Goal: Answer question/provide support: Share knowledge or assist other users

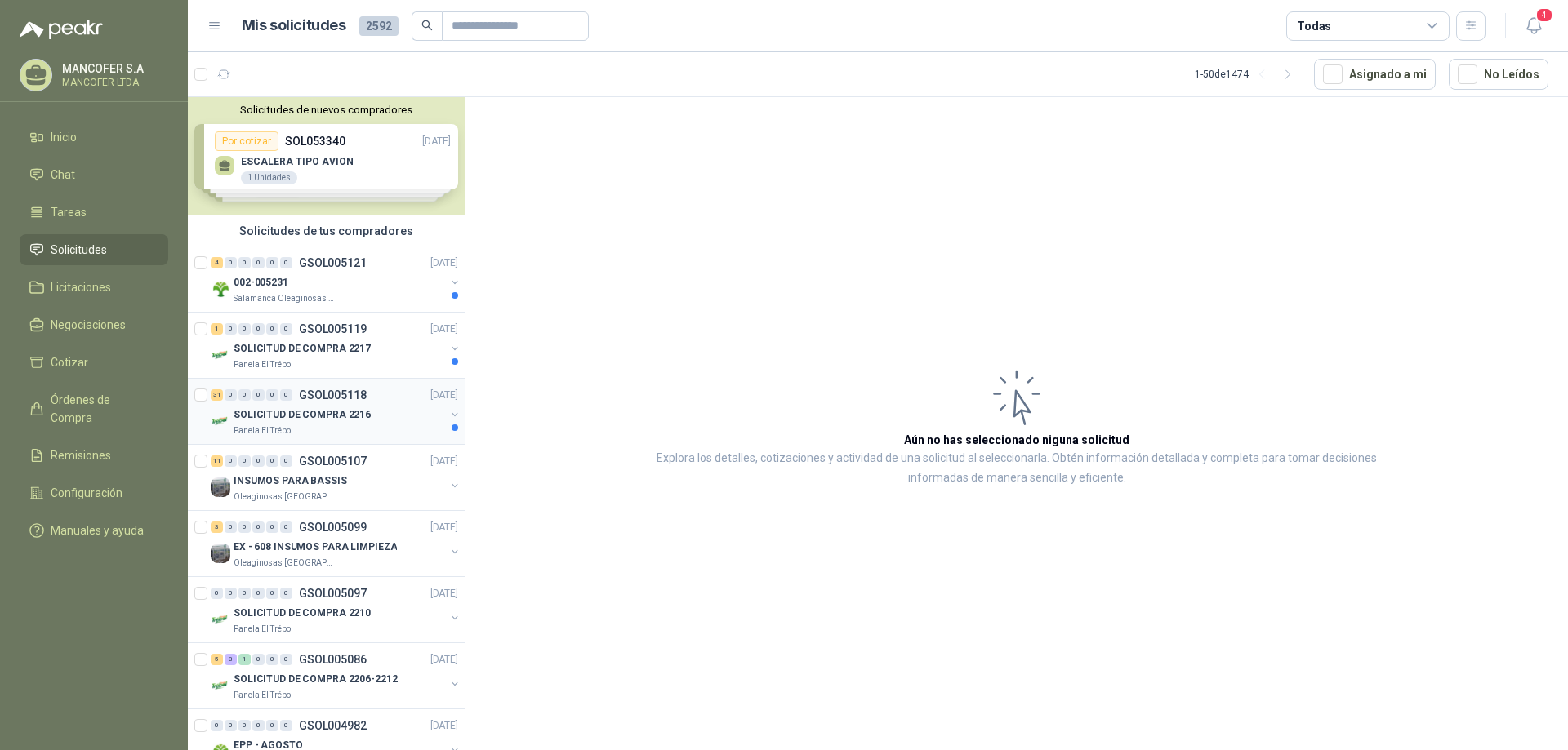
click at [286, 418] on p "SOLICITUD DE COMPRA 2216" at bounding box center [302, 415] width 137 height 15
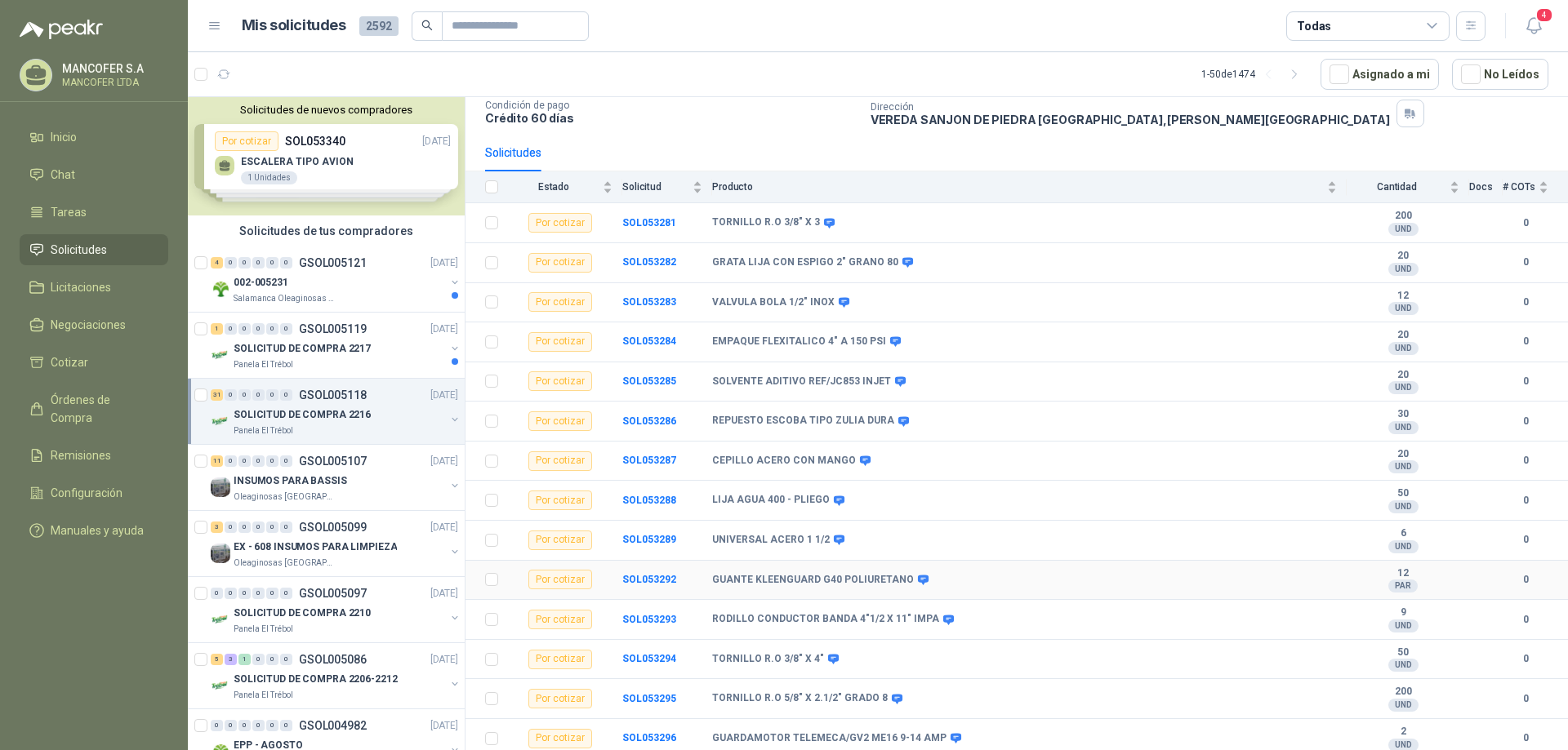
scroll to position [136, 0]
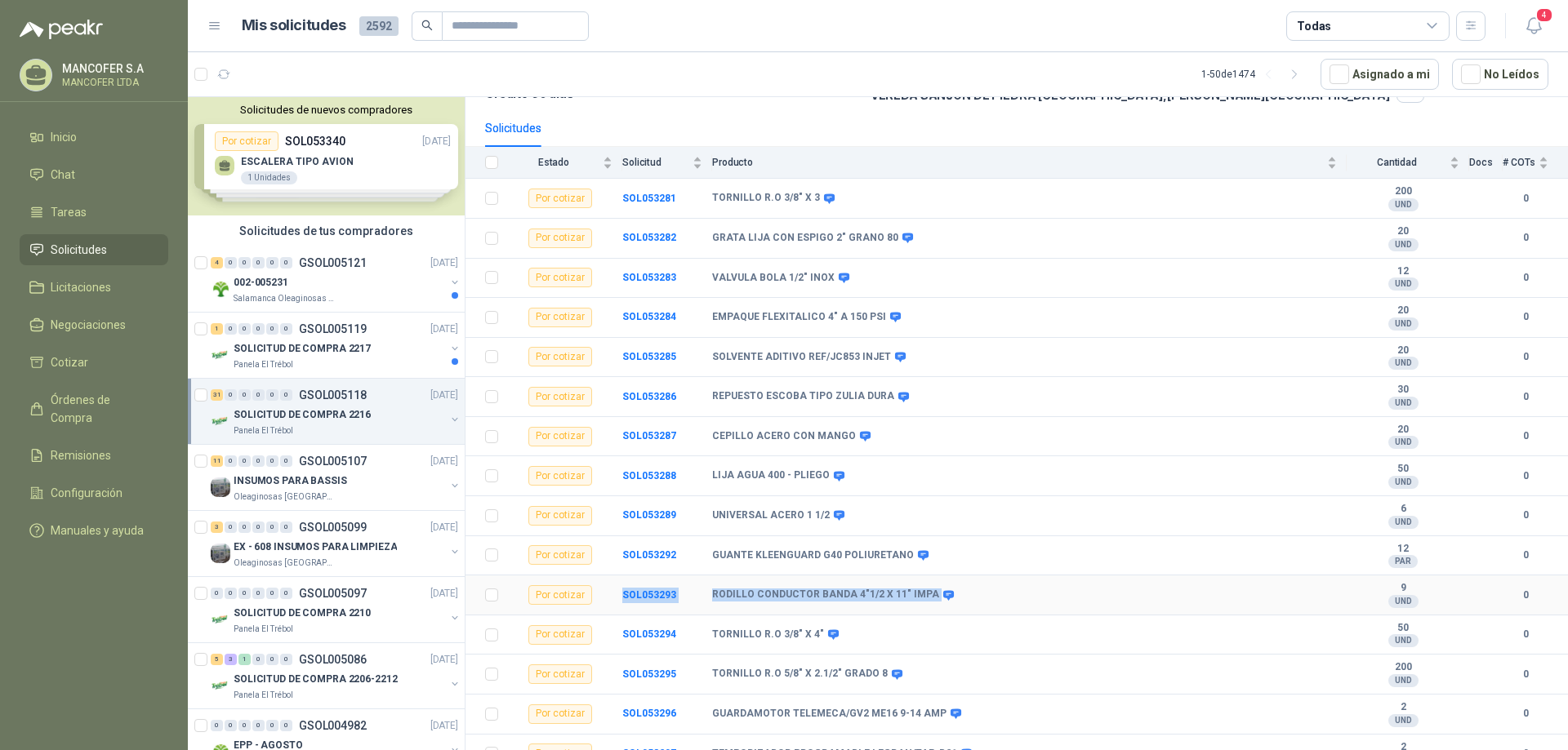
drag, startPoint x: 621, startPoint y: 597, endPoint x: 929, endPoint y: 603, distance: 308.1
click at [929, 603] on tr "Por cotizar SOL053293 RODILLO CONDUCTOR BANDA 4"1/2 X 11" IMPA 9 UND  0" at bounding box center [1016, 595] width 1102 height 40
copy tr "SOL053293 RODILLO CONDUCTOR BANDA 4"1/2 X 11" IMPA"
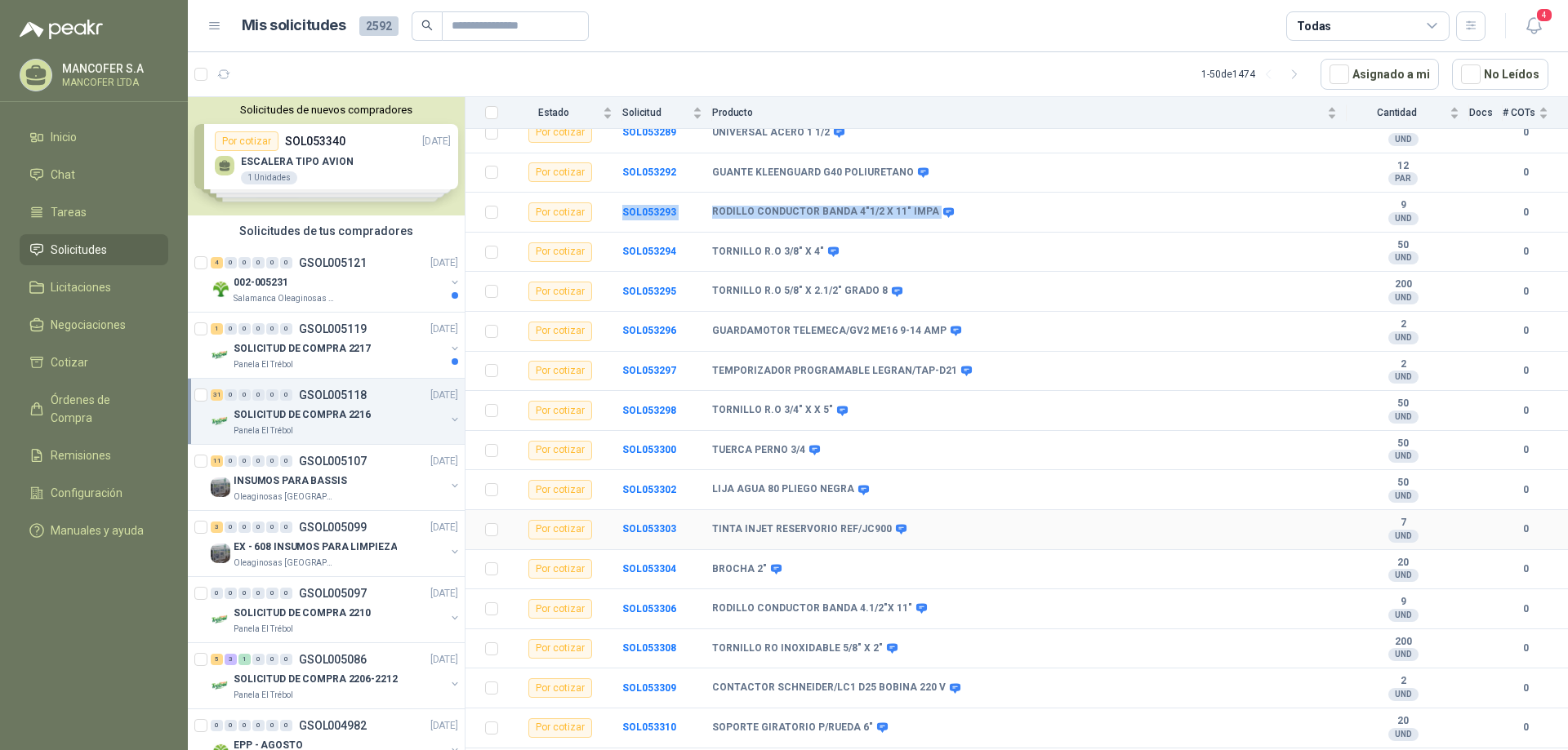
scroll to position [545, 0]
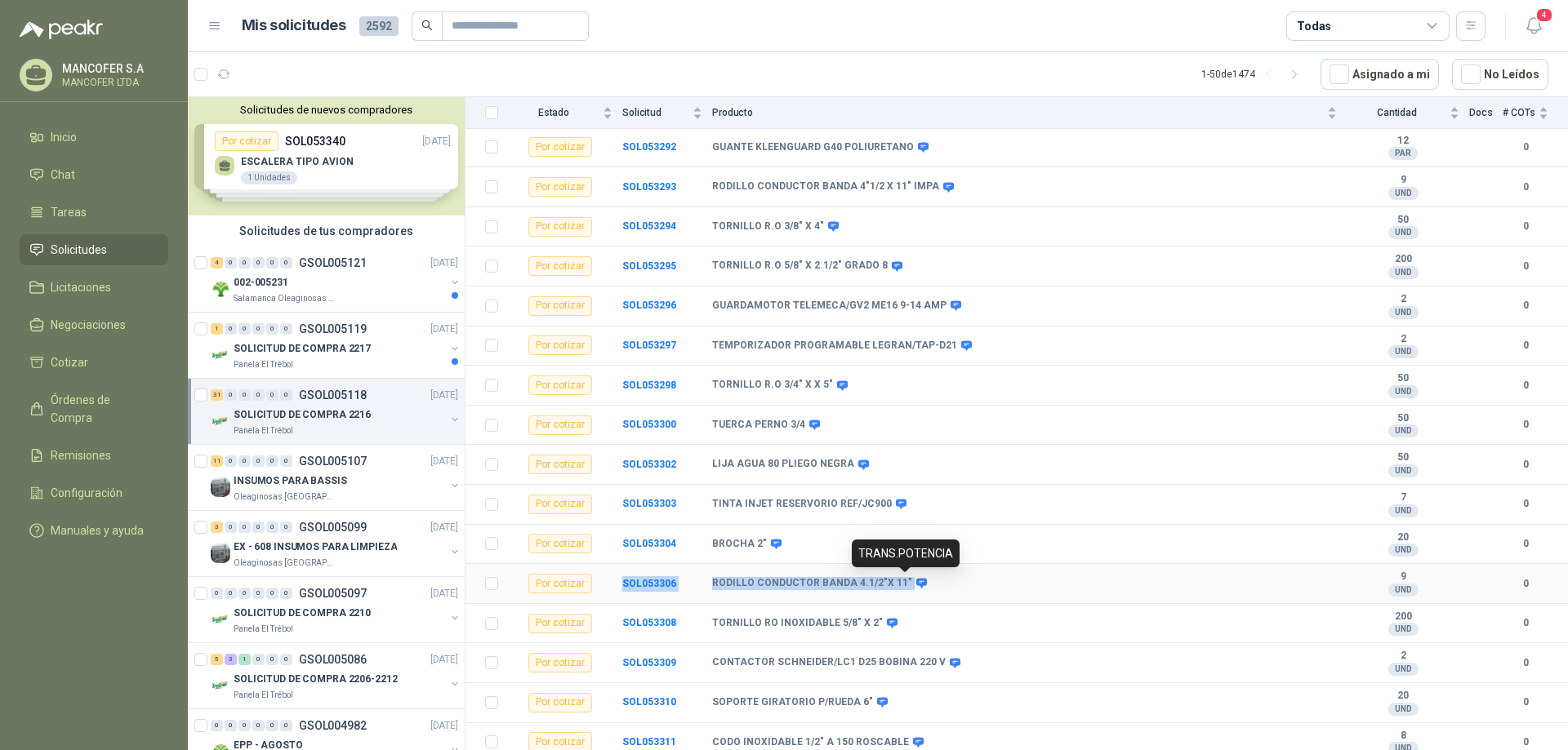
drag, startPoint x: 616, startPoint y: 584, endPoint x: 902, endPoint y: 584, distance: 286.0
click at [902, 584] on tr "Por cotizar SOL053306 RODILLO CONDUCTOR BANDA 4.1/2"X 11" 9 UND  0" at bounding box center [1016, 584] width 1102 height 40
copy tr "SOL053306 RODILLO CONDUCTOR BANDA 4.1/2"X 11""
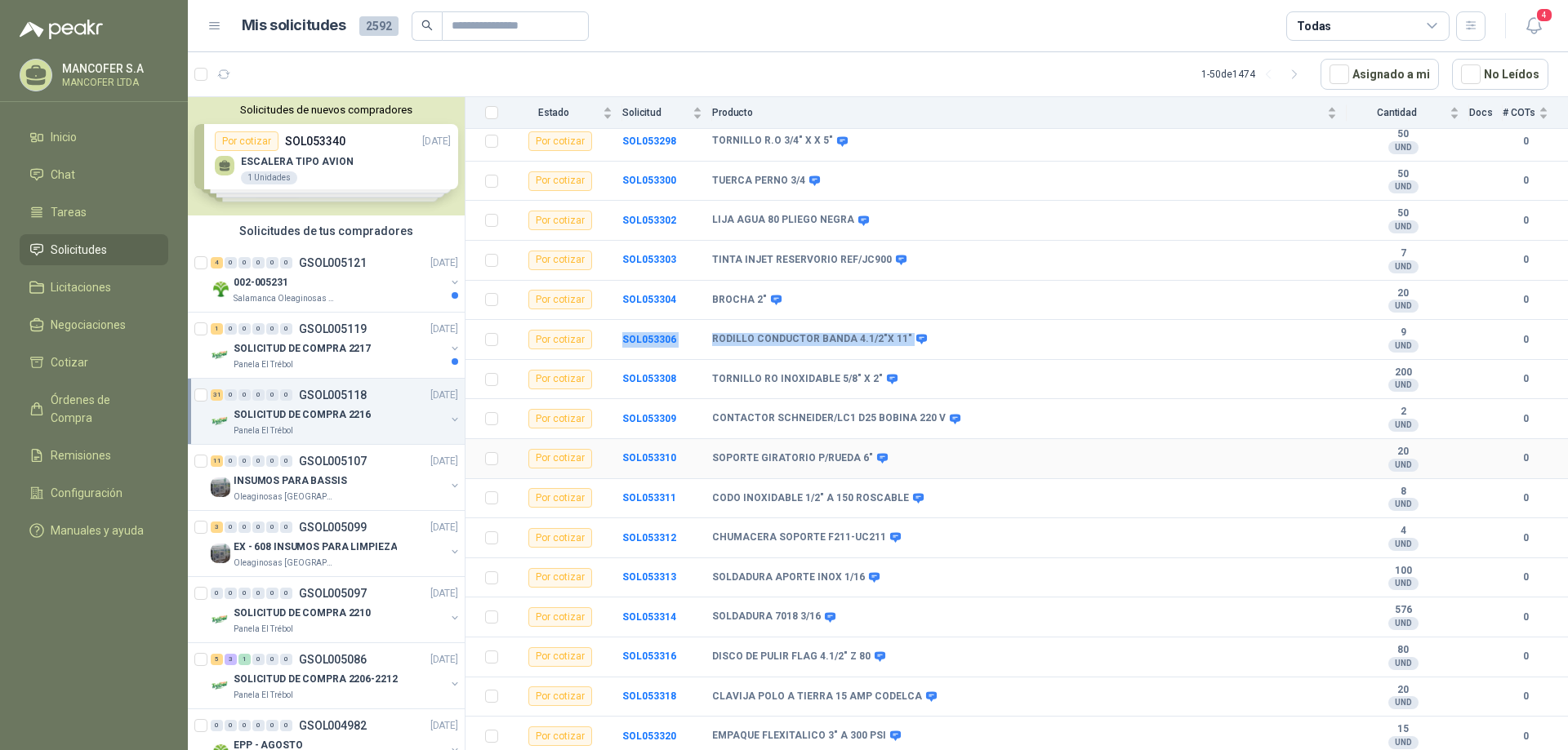
scroll to position [789, 0]
click at [270, 341] on p "SOLICITUD DE COMPRA 2217" at bounding box center [302, 349] width 137 height 15
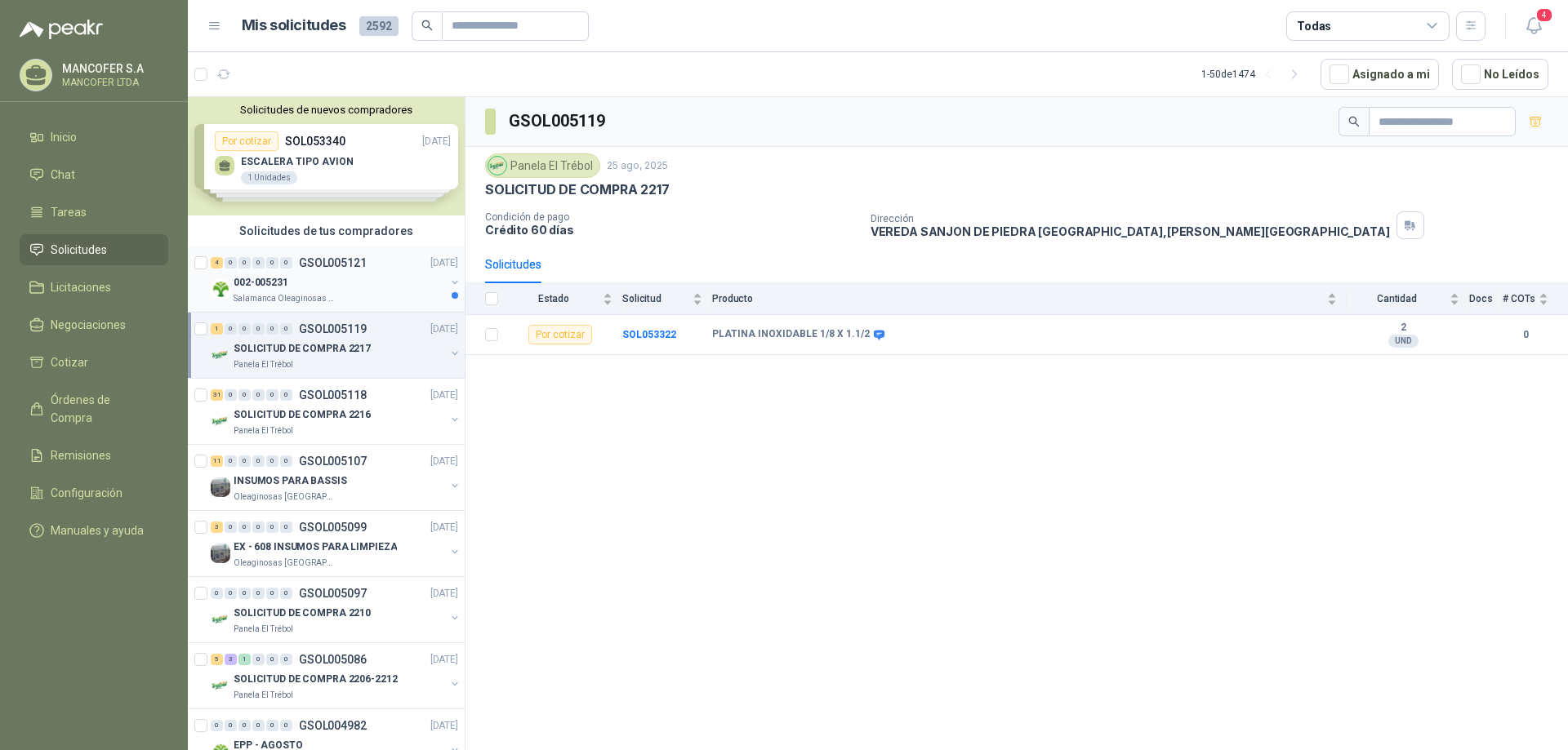
click at [266, 275] on p "002-005231" at bounding box center [261, 283] width 55 height 15
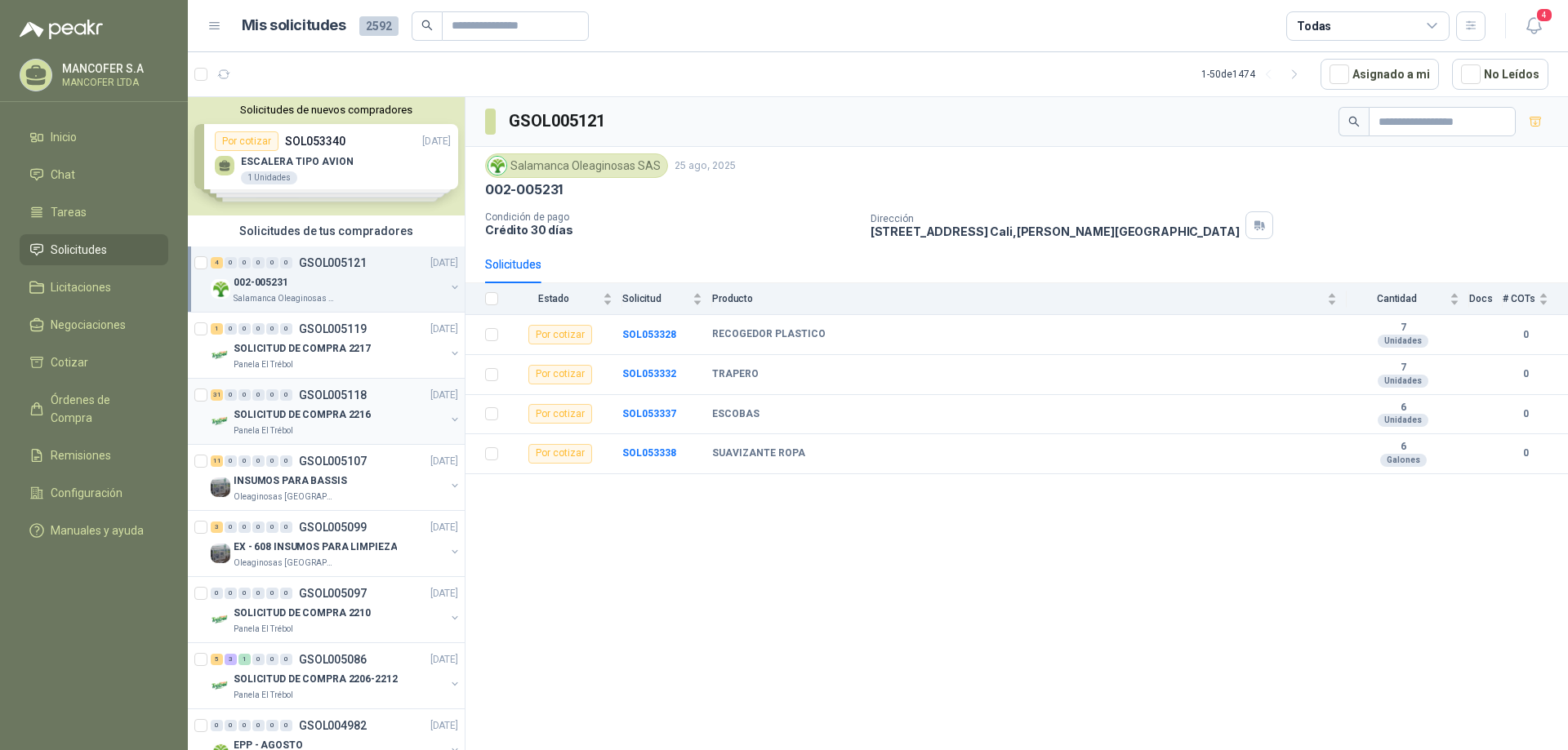
click at [281, 417] on p "SOLICITUD DE COMPRA 2216" at bounding box center [302, 415] width 137 height 15
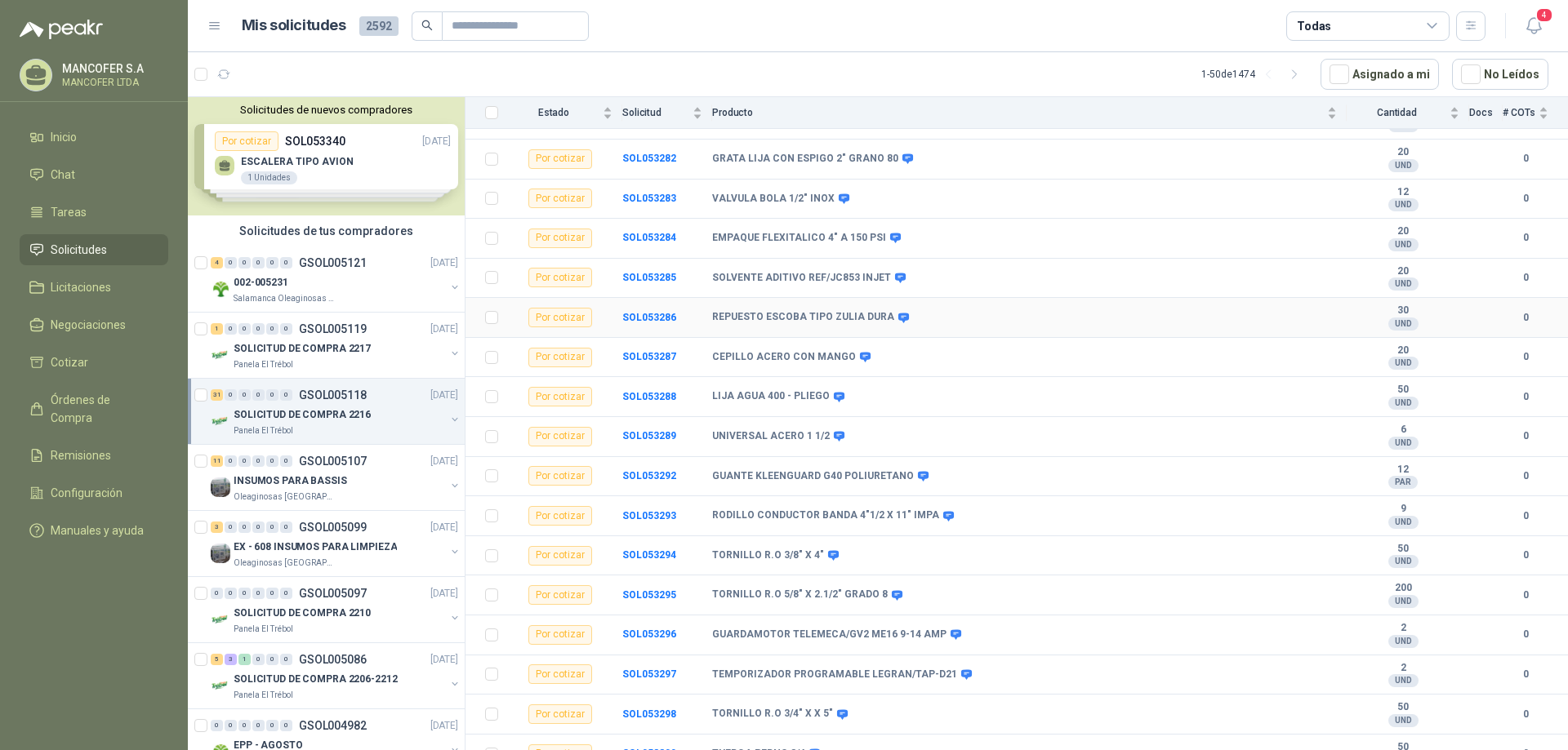
scroll to position [245, 0]
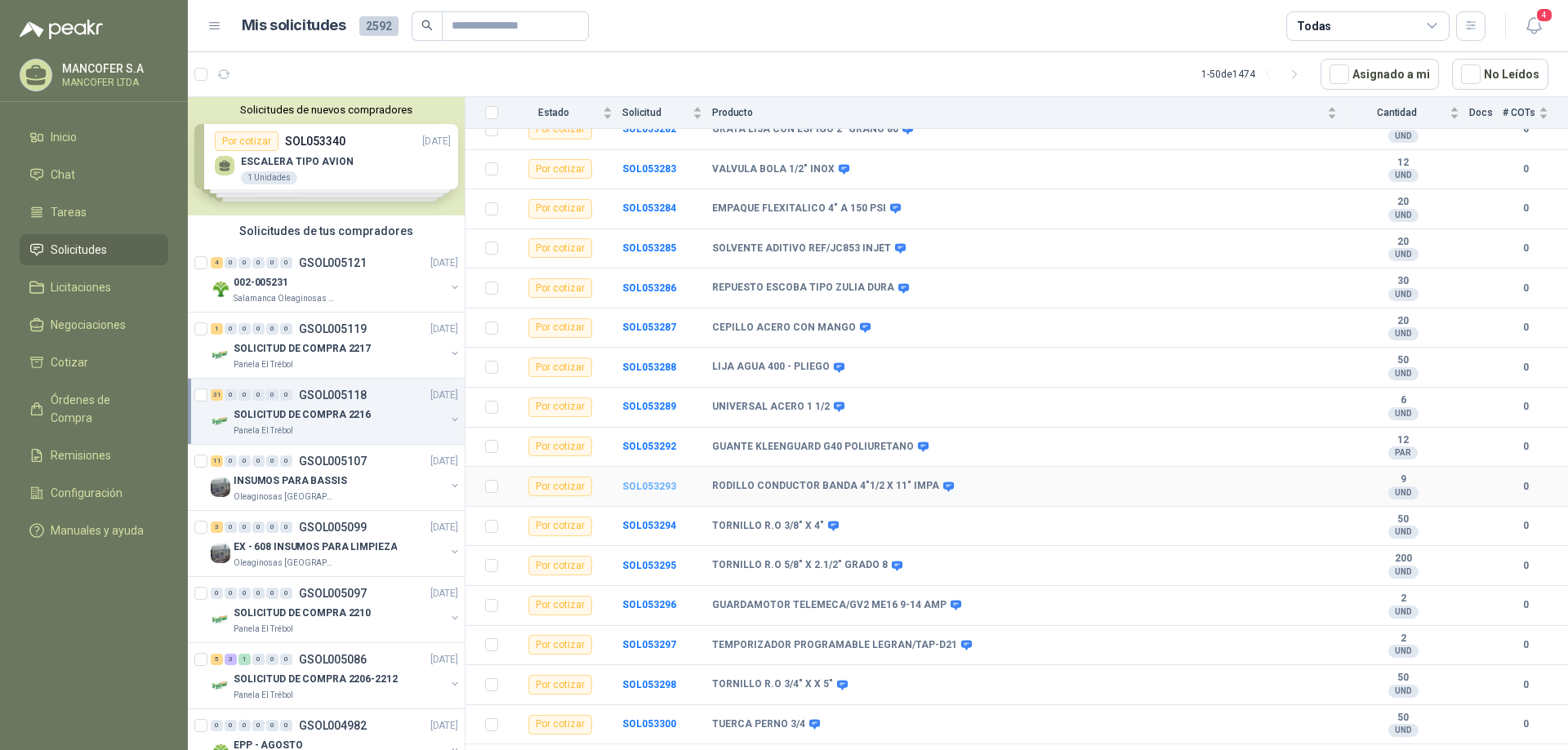
click at [649, 482] on b "SOL053293" at bounding box center [649, 486] width 54 height 11
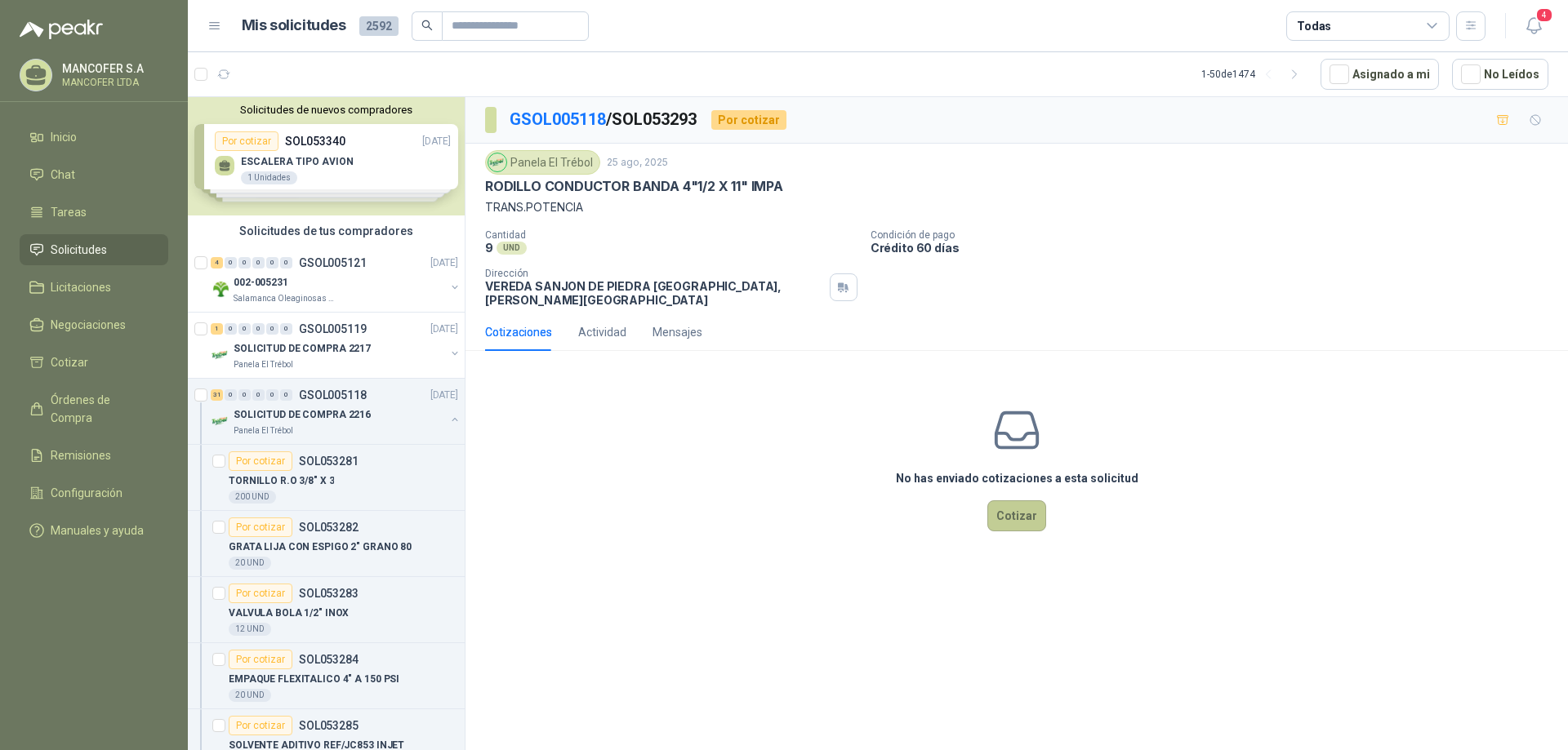
click at [1020, 500] on button "Cotizar" at bounding box center [1016, 516] width 59 height 31
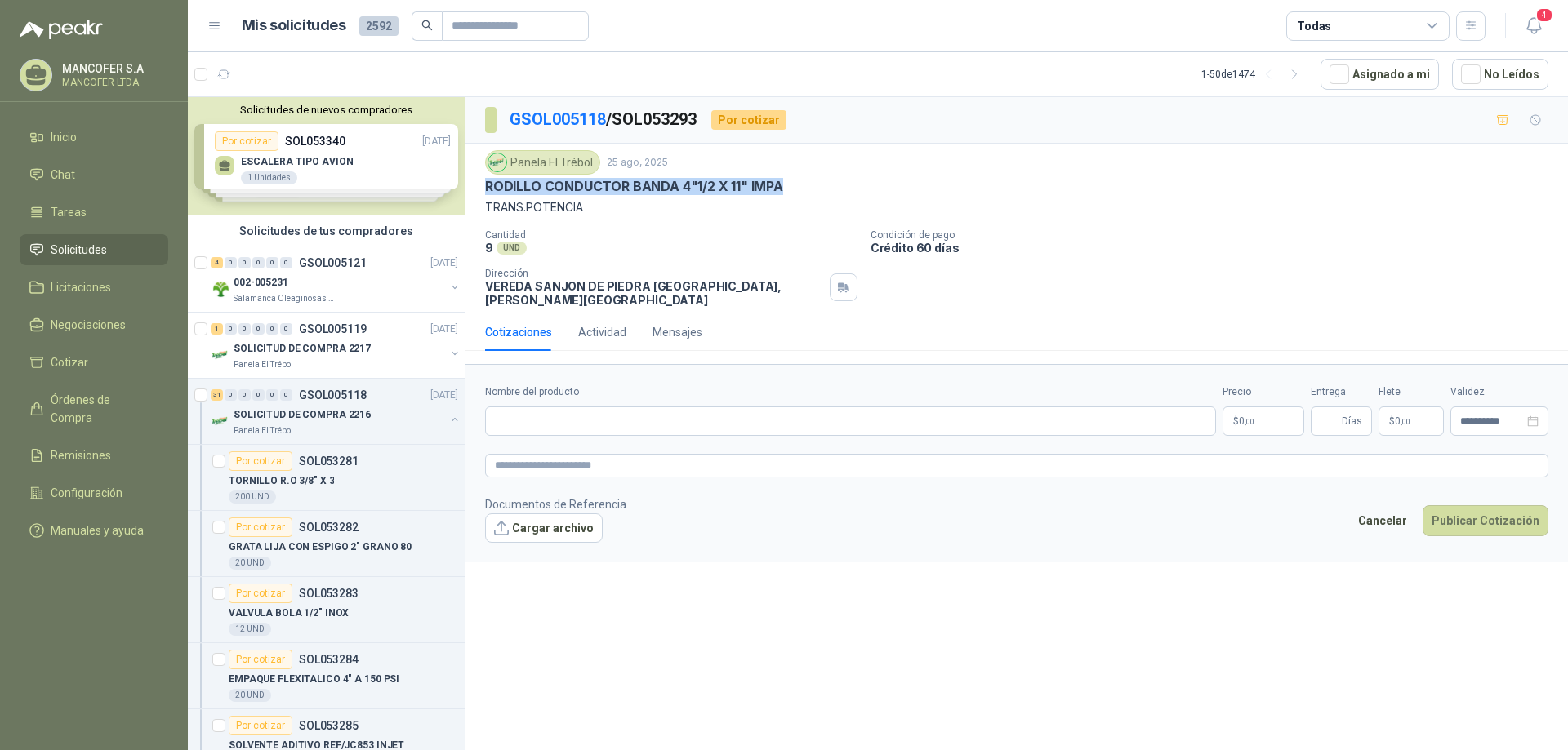
drag, startPoint x: 801, startPoint y: 182, endPoint x: 483, endPoint y: 182, distance: 318.0
click at [483, 182] on div "Panela El Trébol [DATE] RODILLO CONDUCTOR BANDA 4"1/2 X 11" IMPA TRANS.POTENCIA…" at bounding box center [1016, 228] width 1102 height 170
copy p "RODILLO CONDUCTOR BANDA 4"1/2 X 11" IMPA"
click at [567, 407] on input "Nombre del producto" at bounding box center [850, 421] width 731 height 29
paste input "**********"
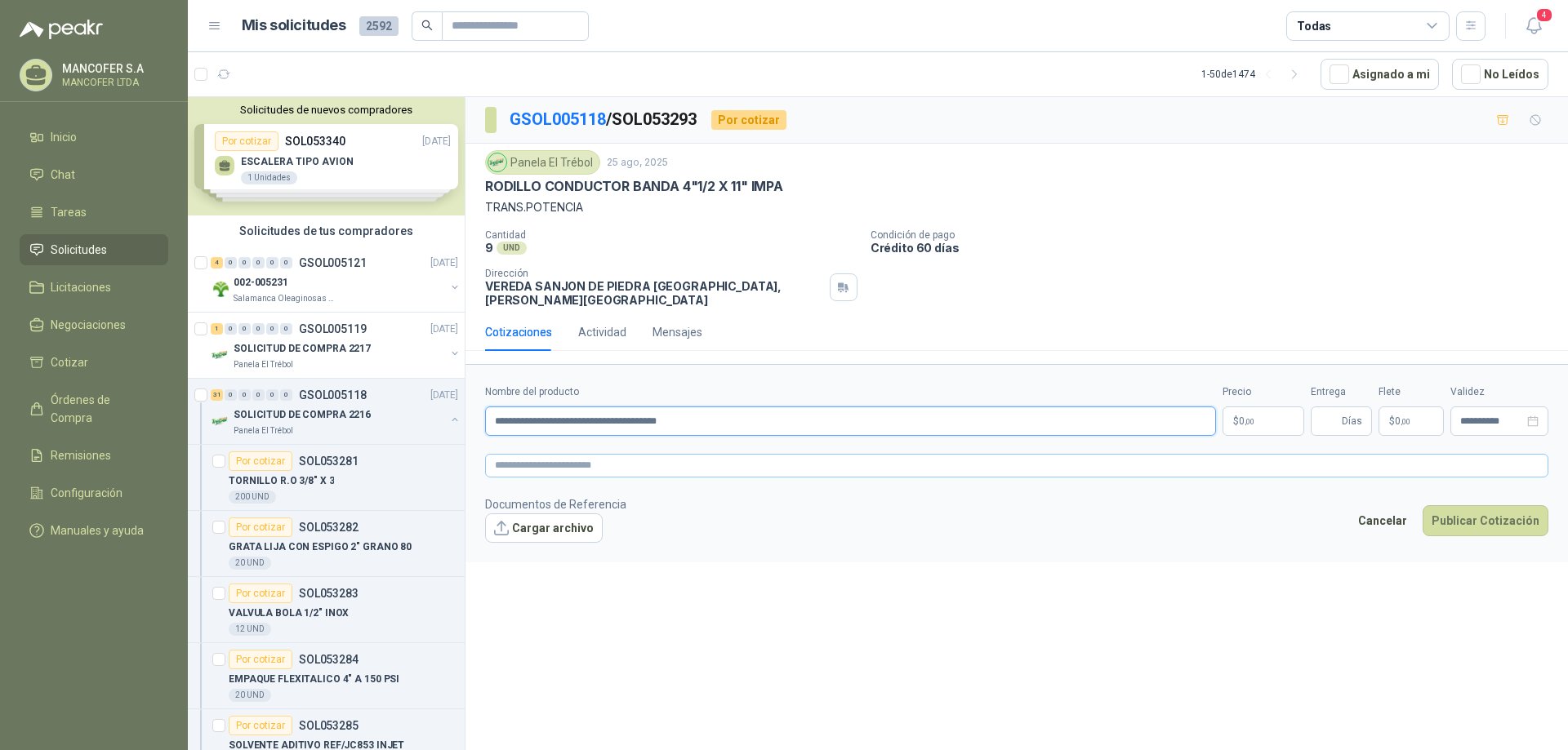
type input "**********"
click at [636, 454] on textarea at bounding box center [1016, 466] width 1063 height 24
click at [1259, 412] on p "$ 0 ,00" at bounding box center [1264, 421] width 82 height 29
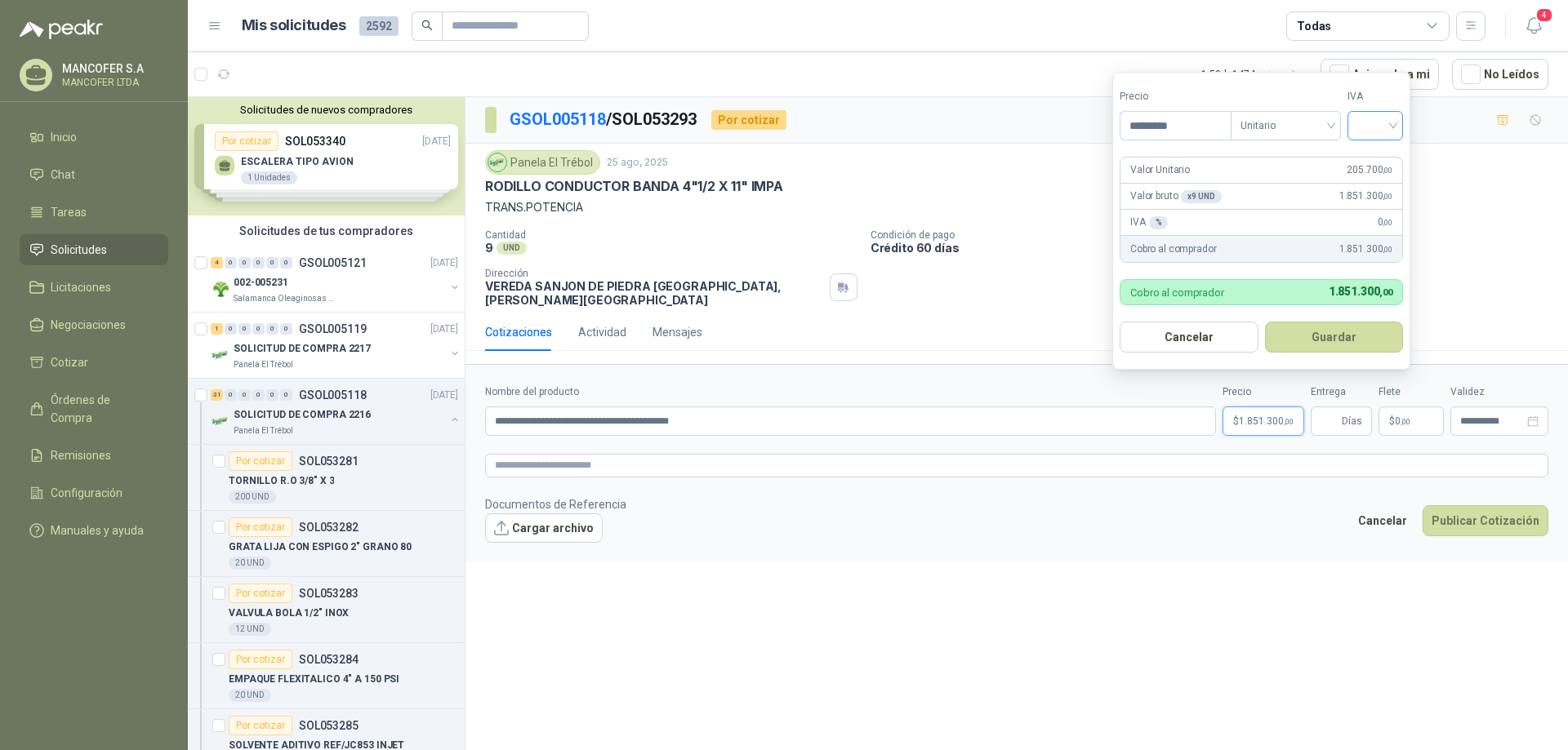
type input "*********"
click at [1379, 112] on input "search" at bounding box center [1375, 124] width 36 height 25
click at [1374, 154] on div "19%" at bounding box center [1379, 159] width 30 height 18
click at [1328, 409] on input "Entrega" at bounding box center [1329, 421] width 18 height 28
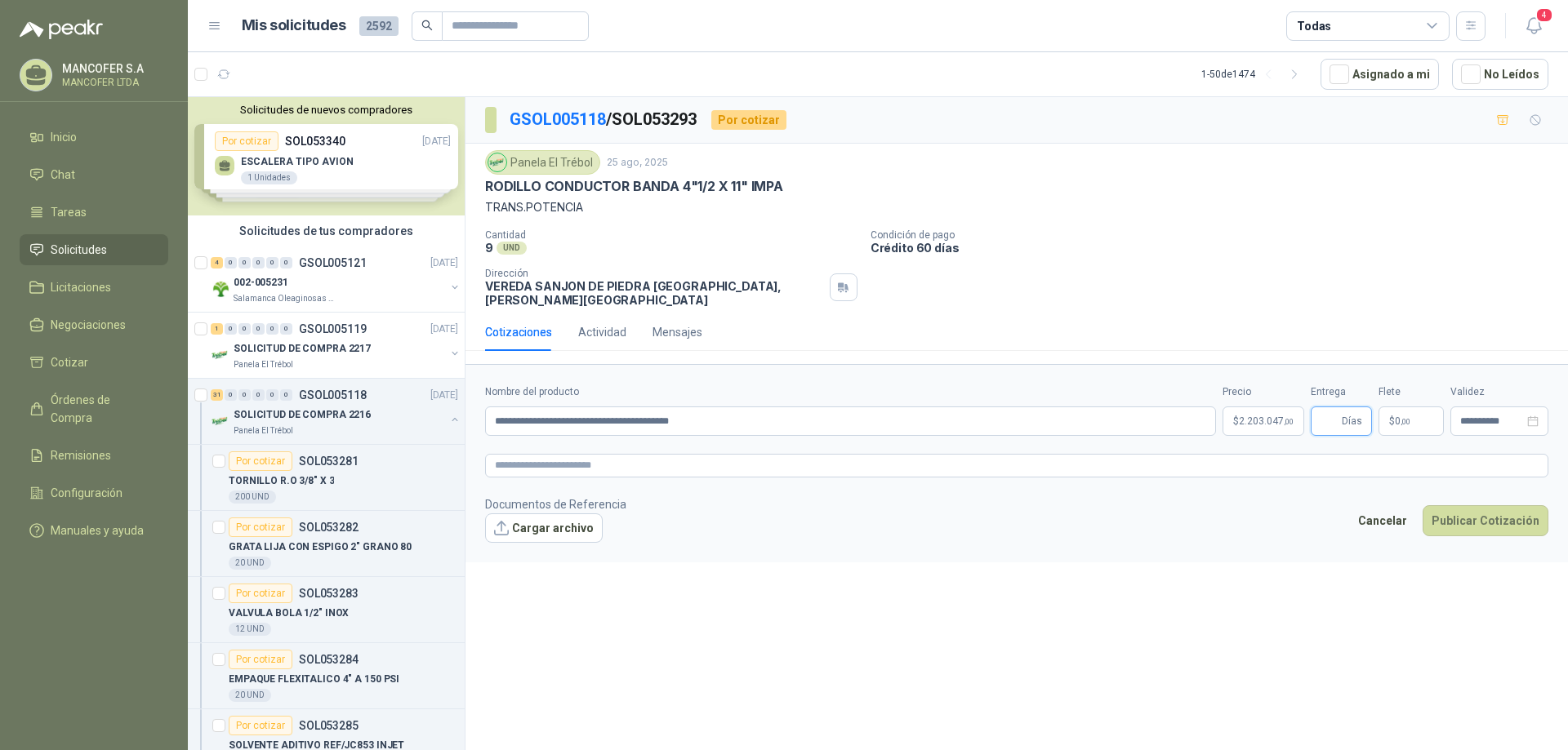
type input "**"
click at [1407, 417] on span ",00" at bounding box center [1405, 421] width 9 height 9
click at [1341, 243] on span "Flex" at bounding box center [1320, 241] width 60 height 25
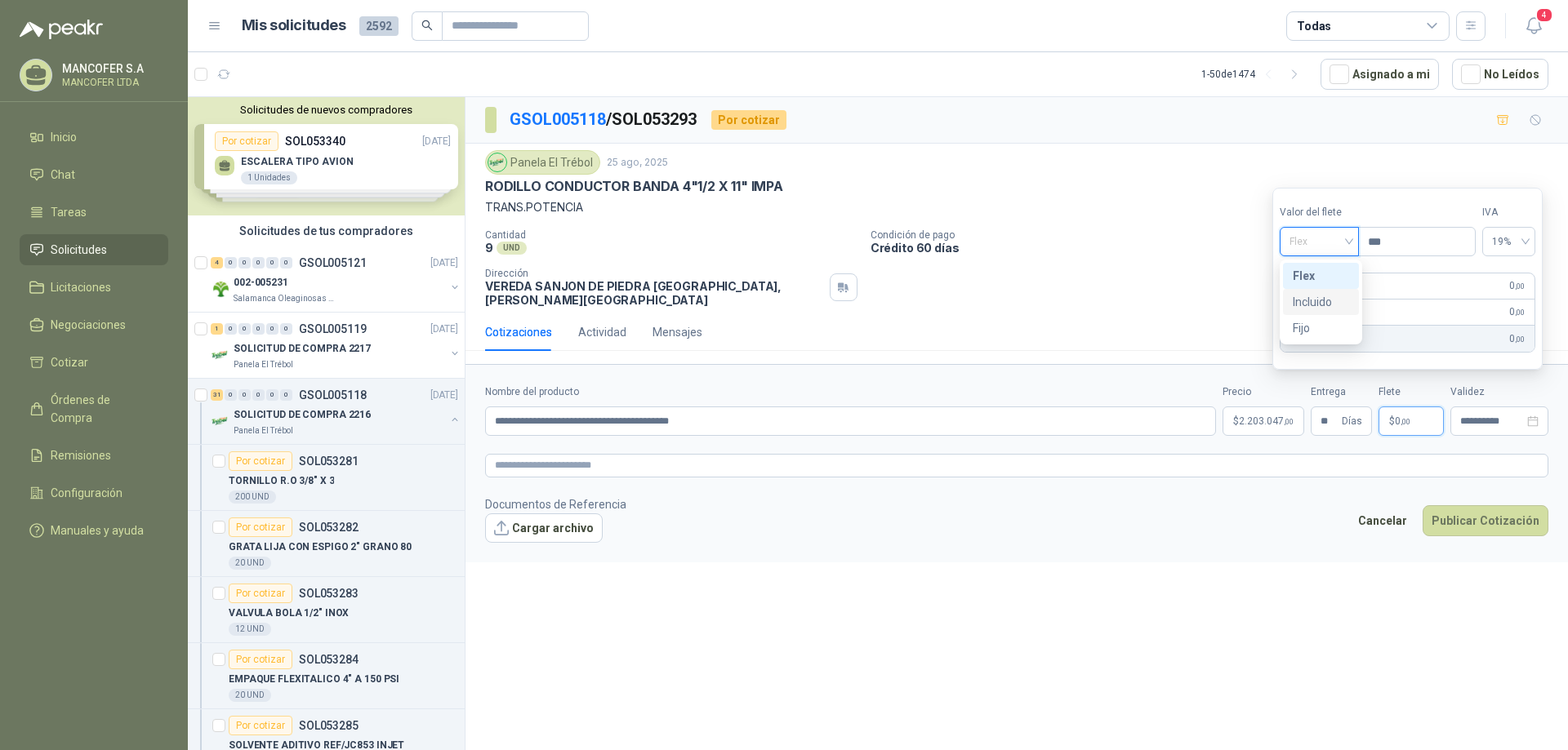
click at [1329, 299] on div "Incluido" at bounding box center [1321, 302] width 56 height 18
click at [1251, 522] on footer "Documentos de Referencia Cargar archivo Cancelar Publicar Cotización" at bounding box center [1016, 519] width 1063 height 48
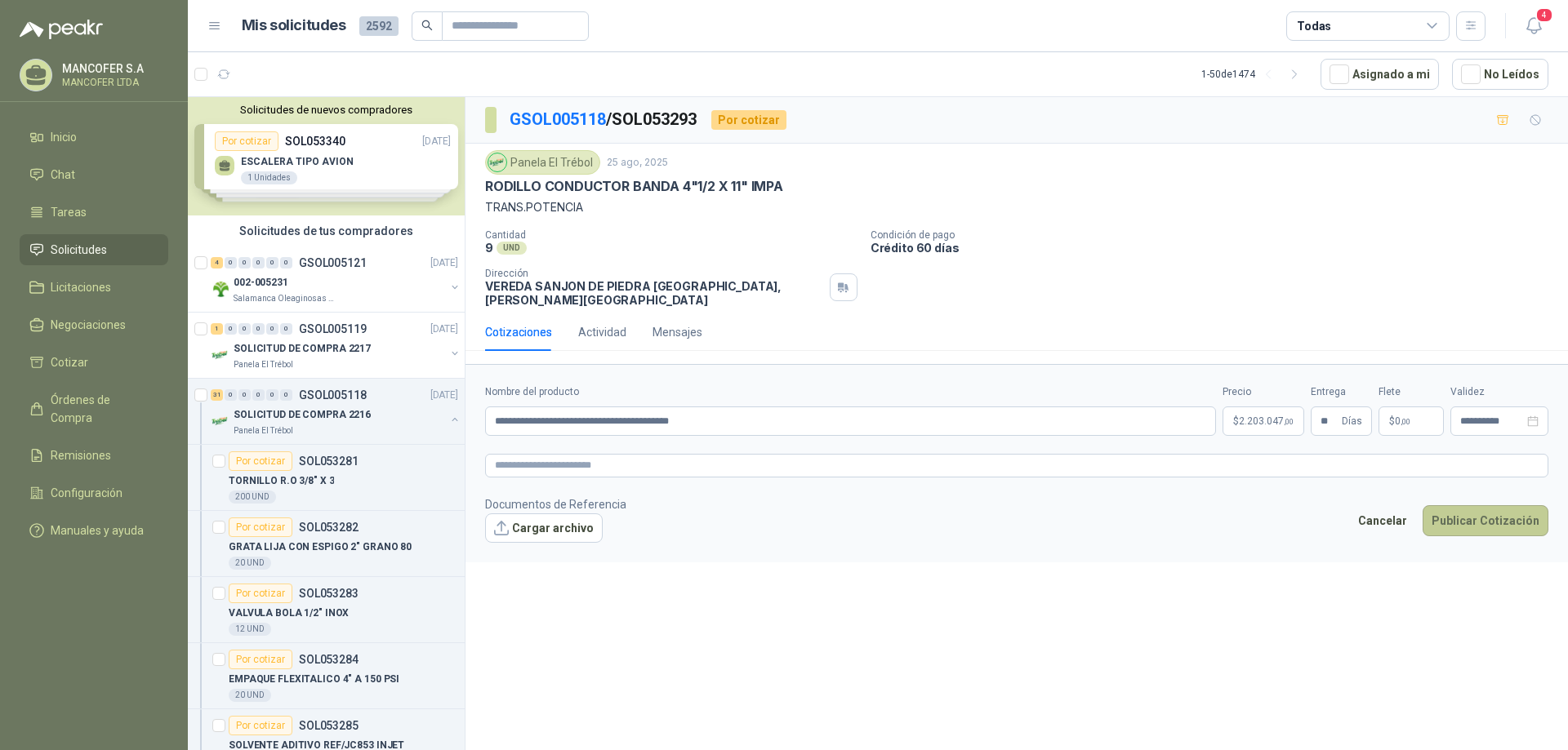
click at [1469, 506] on button "Publicar Cotización" at bounding box center [1486, 521] width 126 height 31
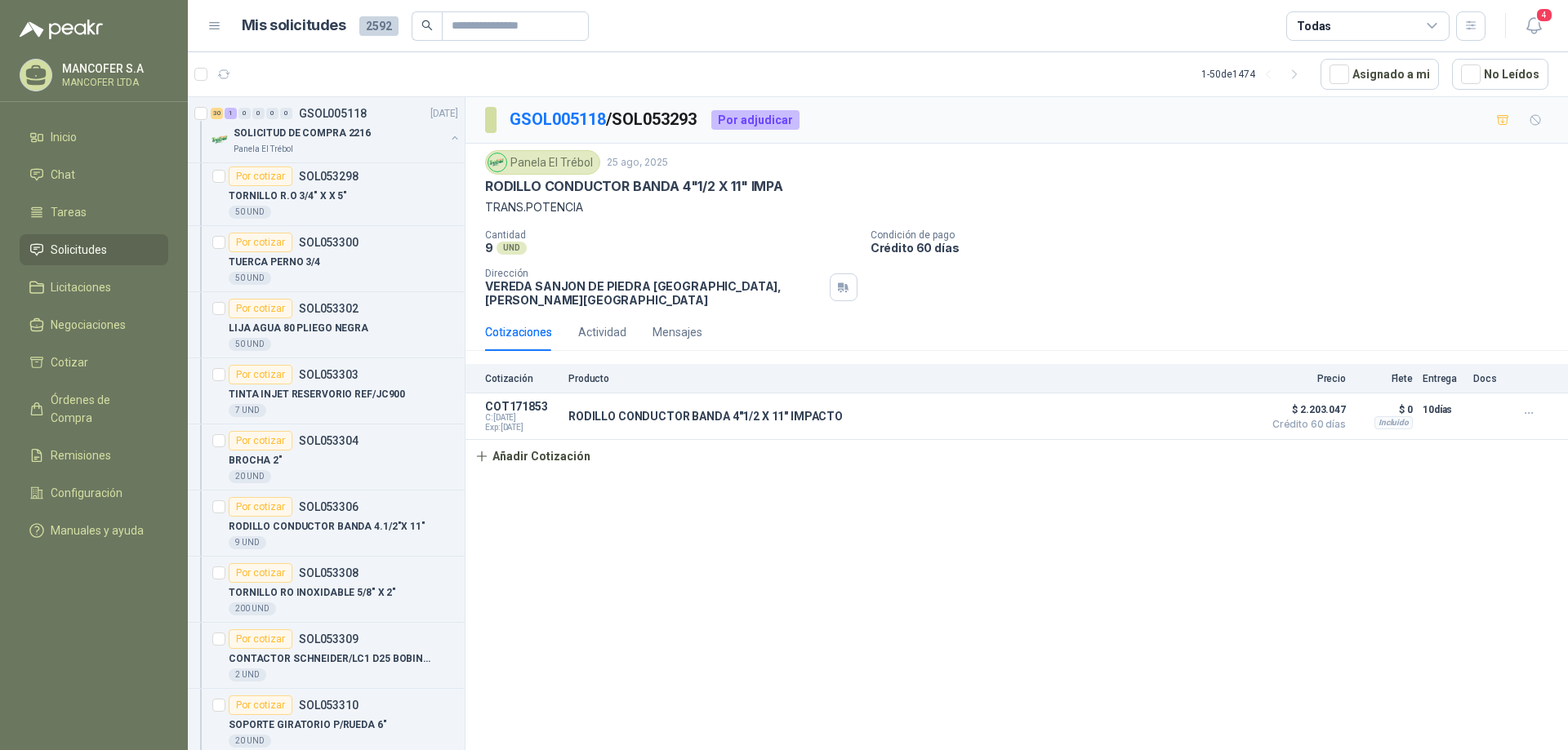
scroll to position [1307, 0]
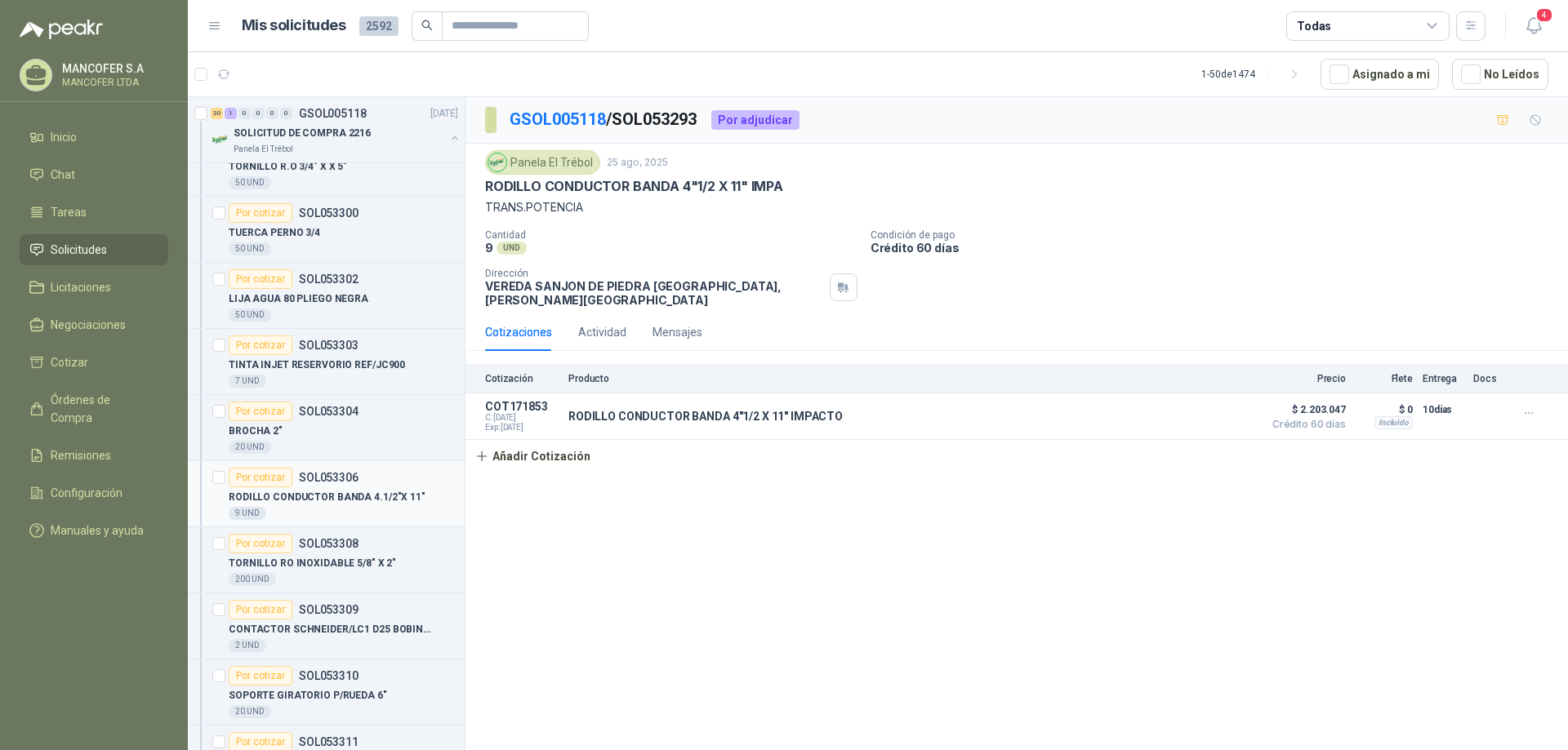
click at [284, 495] on p "RODILLO CONDUCTOR BANDA 4.1/2"X 11"" at bounding box center [327, 498] width 197 height 15
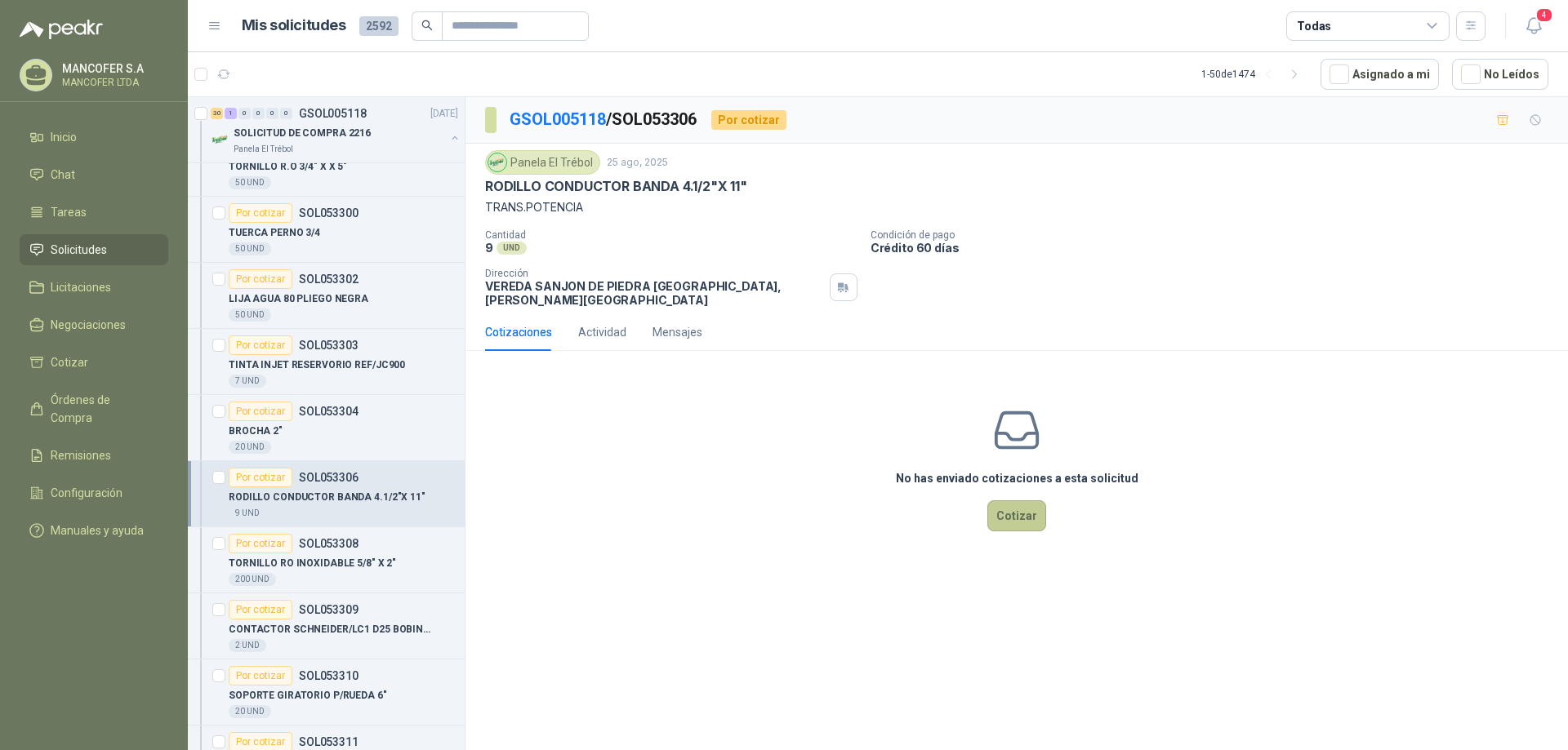
click at [1016, 506] on button "Cotizar" at bounding box center [1016, 516] width 59 height 31
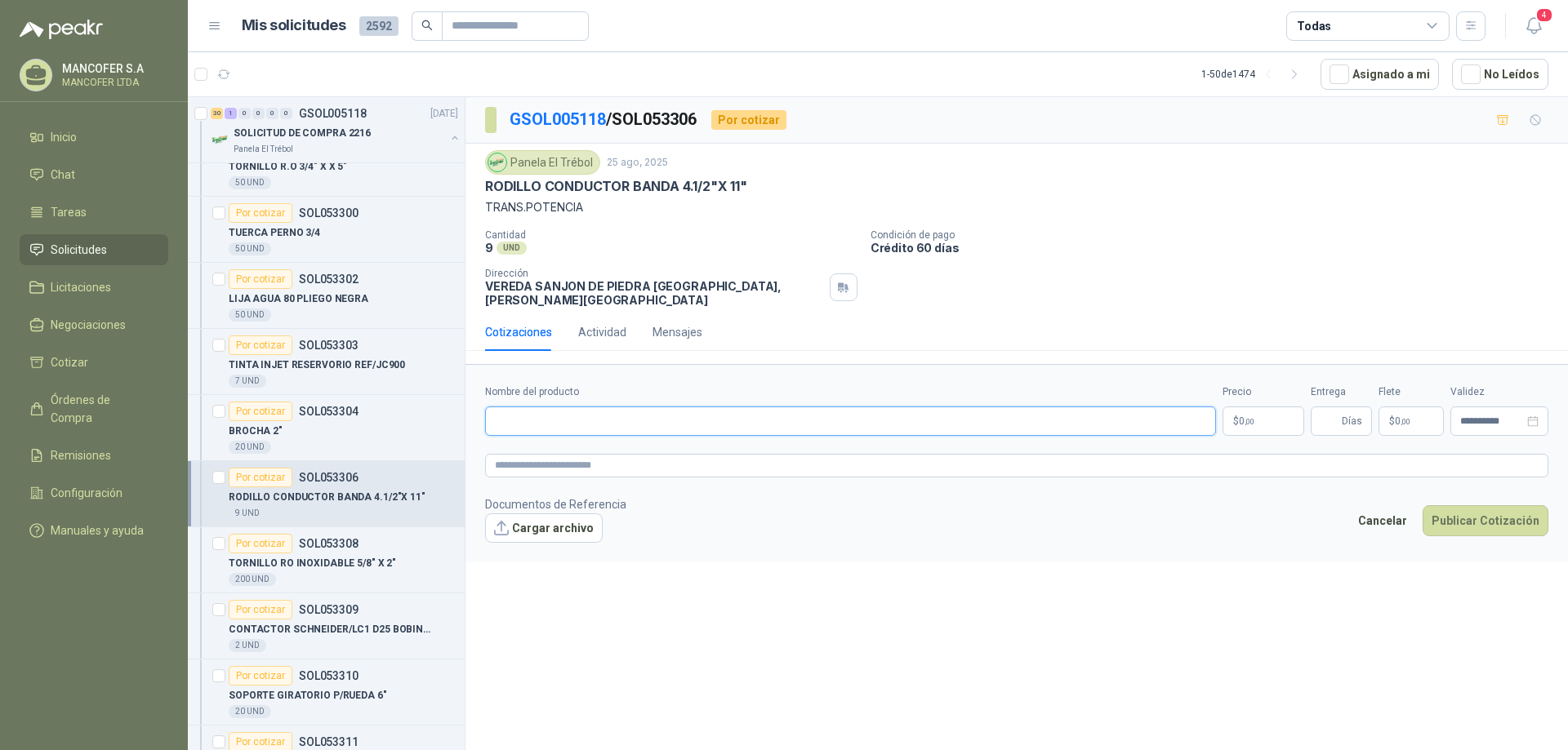
click at [642, 412] on input "Nombre del producto" at bounding box center [850, 421] width 731 height 29
drag, startPoint x: 634, startPoint y: 181, endPoint x: 705, endPoint y: 182, distance: 71.0
click at [634, 180] on p "RODILLO CONDUCTOR BANDA 4.1/2"X 11"" at bounding box center [616, 187] width 262 height 17
drag, startPoint x: 755, startPoint y: 184, endPoint x: 486, endPoint y: 184, distance: 269.0
click at [486, 184] on div "RODILLO CONDUCTOR BANDA 4.1/2"X 11"" at bounding box center [1016, 187] width 1063 height 17
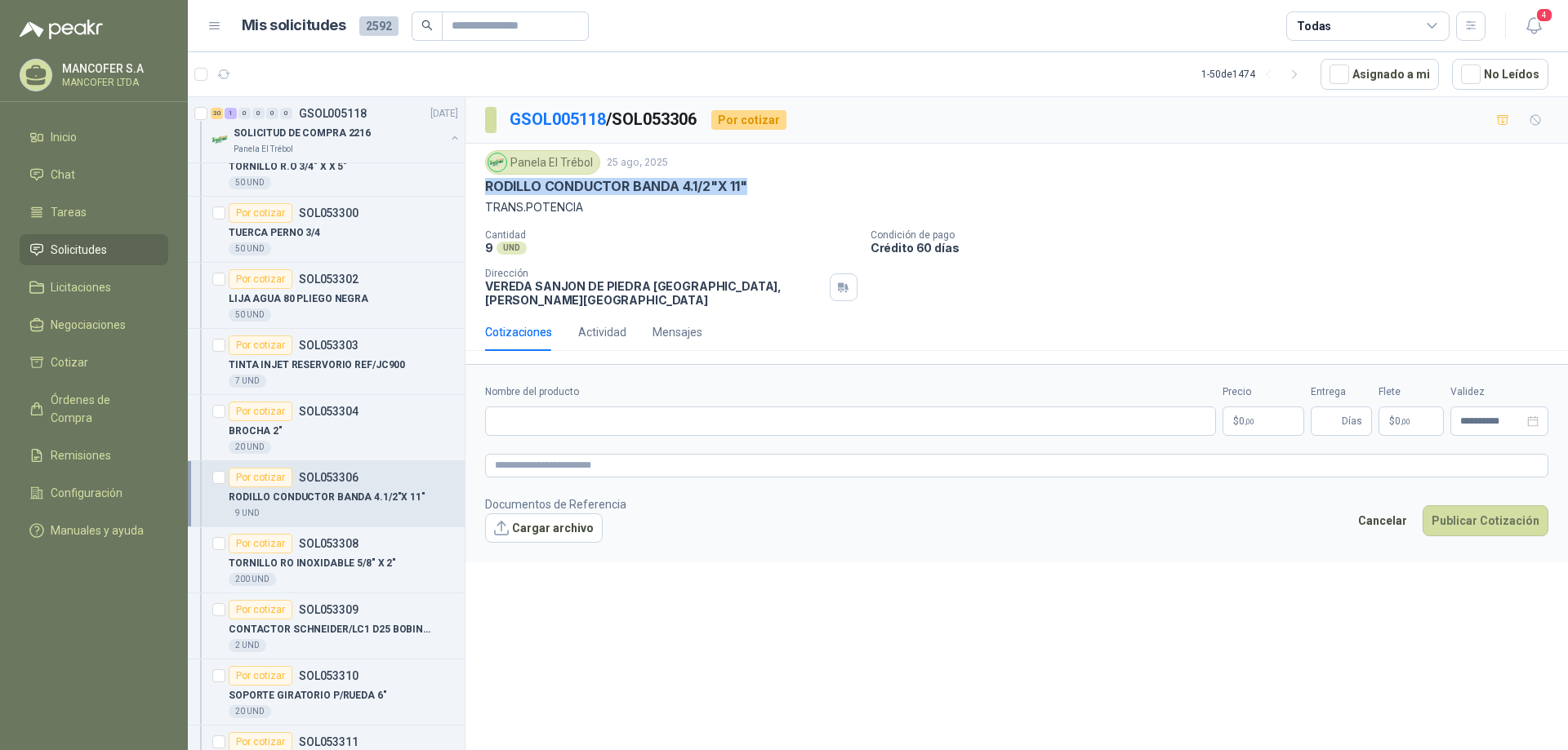
copy p "RODILLO CONDUCTOR BANDA 4.1/2"X 11""
click at [617, 410] on input "Nombre del producto" at bounding box center [850, 421] width 731 height 29
paste input "**********"
type input "**********"
click at [1255, 411] on p "$ 0 ,00" at bounding box center [1264, 421] width 82 height 29
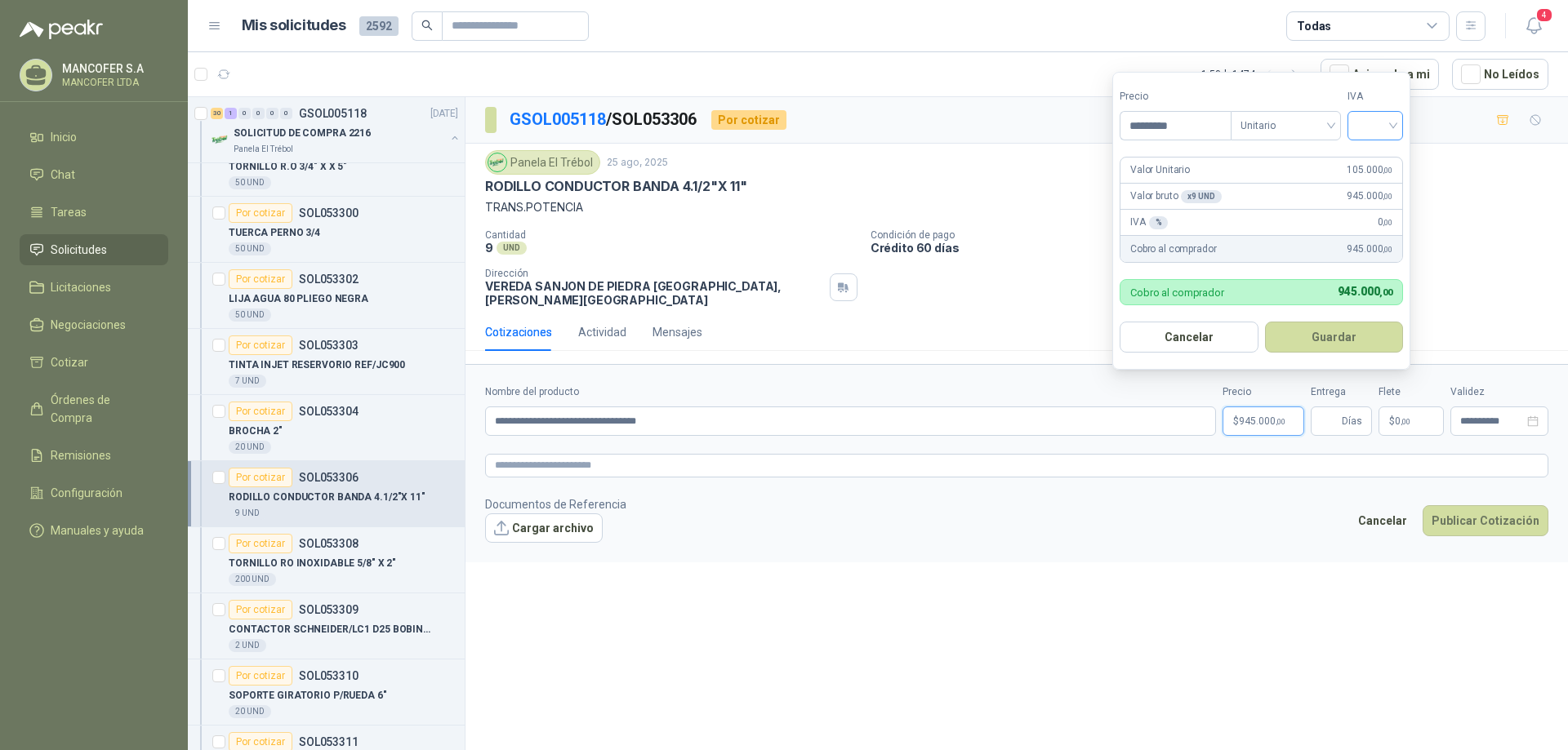
type input "*********"
click at [1380, 127] on input "search" at bounding box center [1375, 124] width 36 height 25
click at [1377, 154] on div "19%" at bounding box center [1379, 159] width 30 height 18
drag, startPoint x: 1326, startPoint y: 337, endPoint x: 1329, endPoint y: 351, distance: 14.3
click at [1326, 338] on button "Guardar" at bounding box center [1337, 337] width 141 height 31
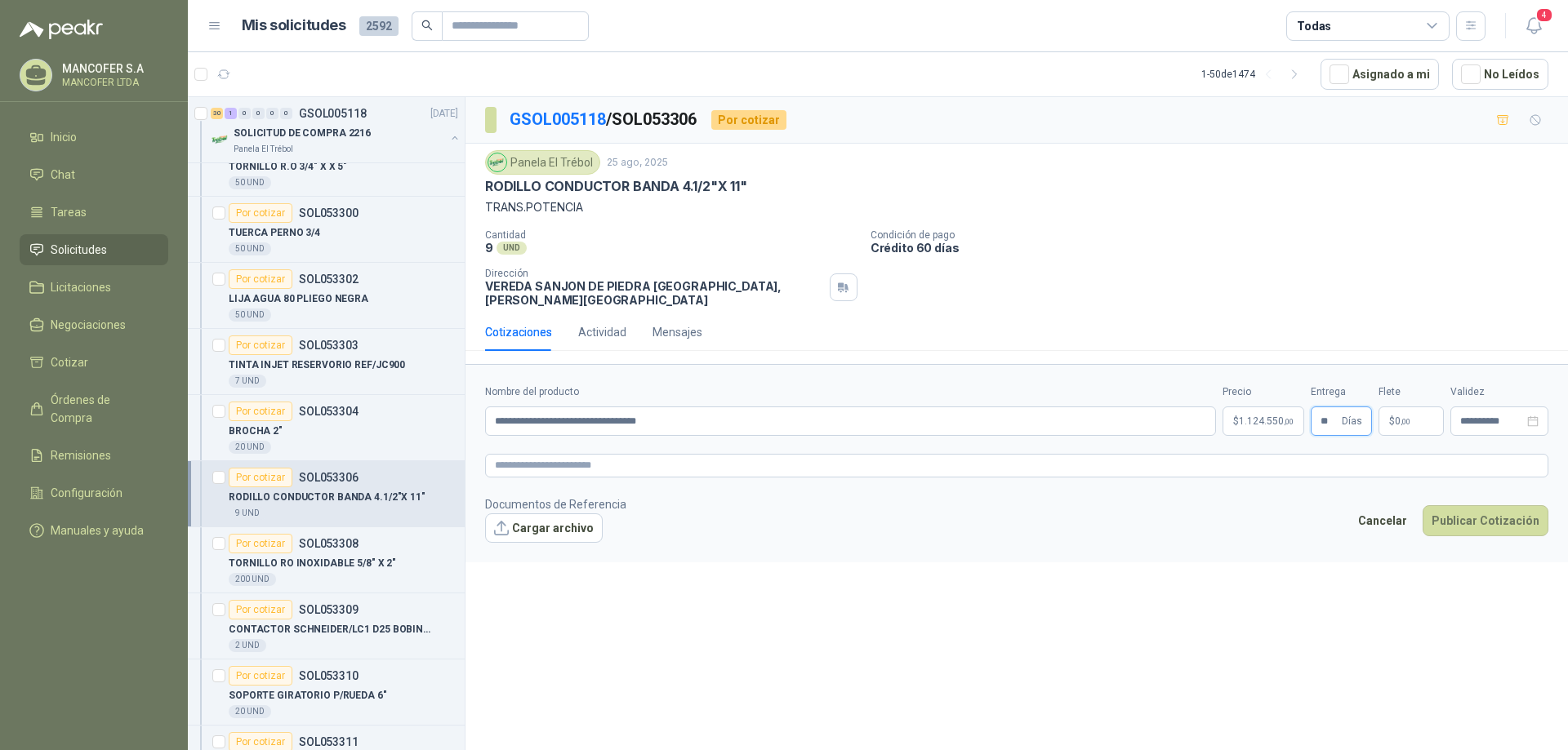
type input "**"
click at [1404, 407] on p "$ 0 ,00" at bounding box center [1411, 421] width 66 height 29
click at [1335, 227] on div "Flex" at bounding box center [1319, 241] width 79 height 29
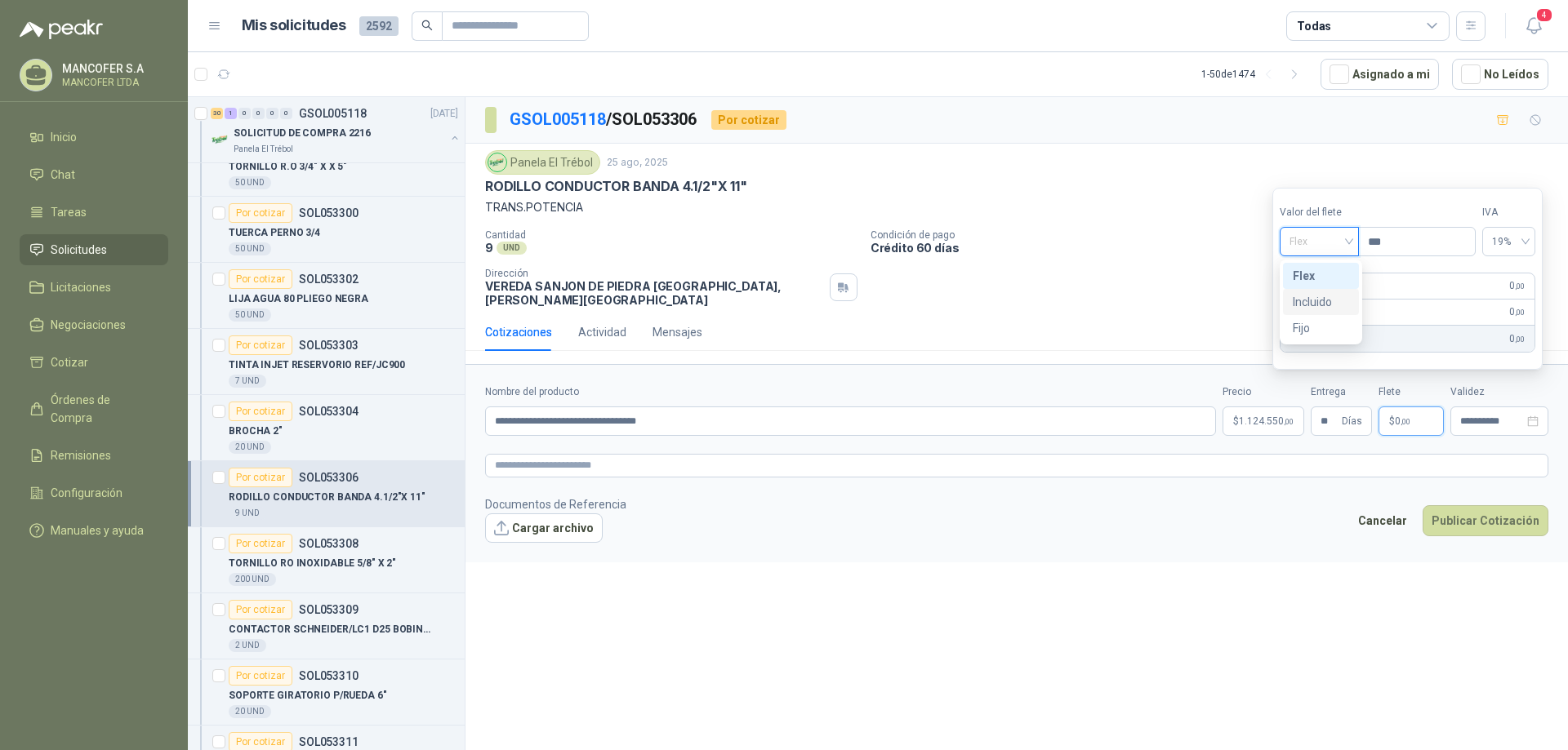
click at [1314, 301] on div "Incluido" at bounding box center [1321, 302] width 56 height 18
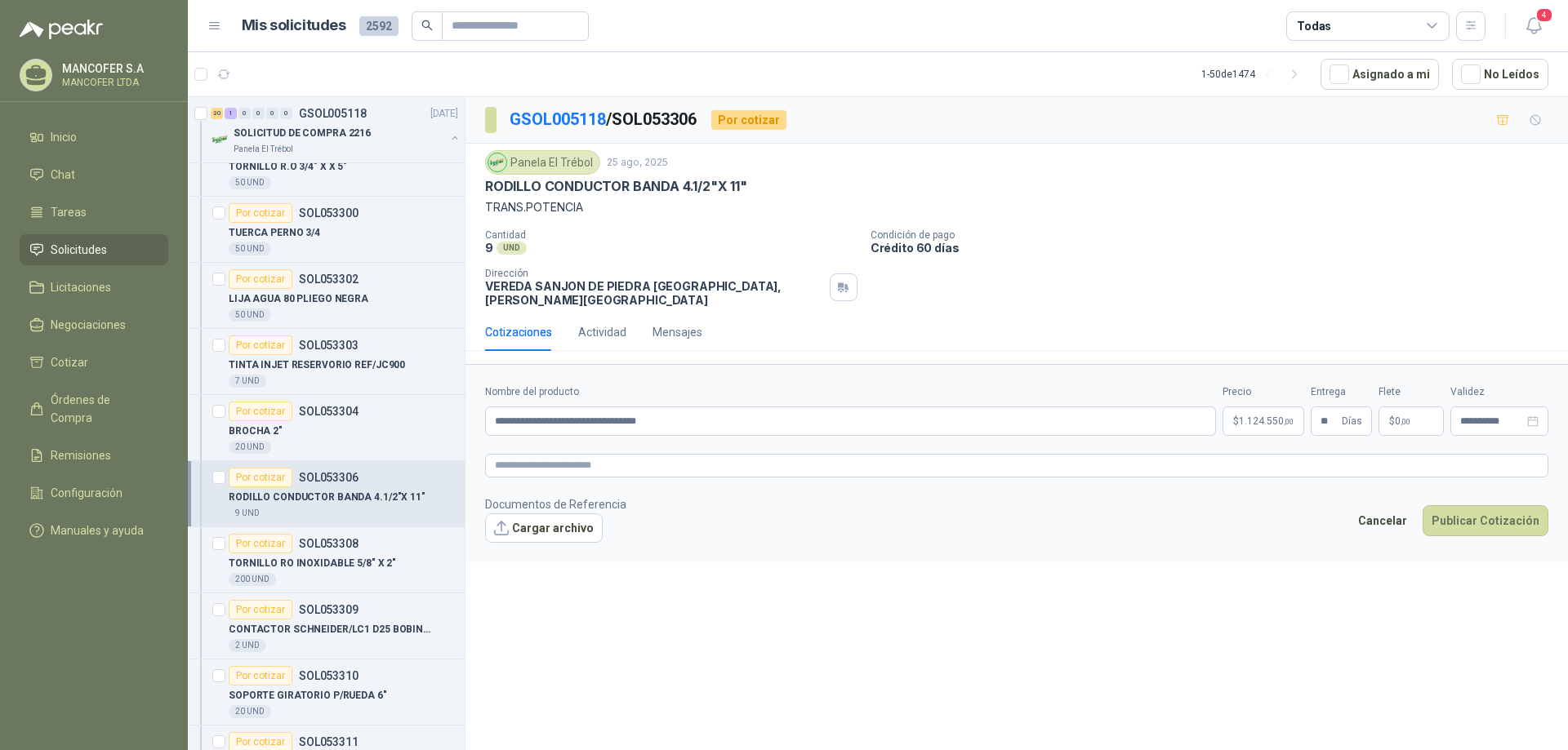
drag, startPoint x: 1336, startPoint y: 504, endPoint x: 1317, endPoint y: 505, distance: 19.0
click at [1334, 505] on footer "Documentos de Referencia Cargar archivo Cancelar Publicar Cotización" at bounding box center [1016, 519] width 1063 height 48
click at [1498, 510] on button "Publicar Cotización" at bounding box center [1486, 521] width 126 height 31
